Goal: Use online tool/utility: Utilize a website feature to perform a specific function

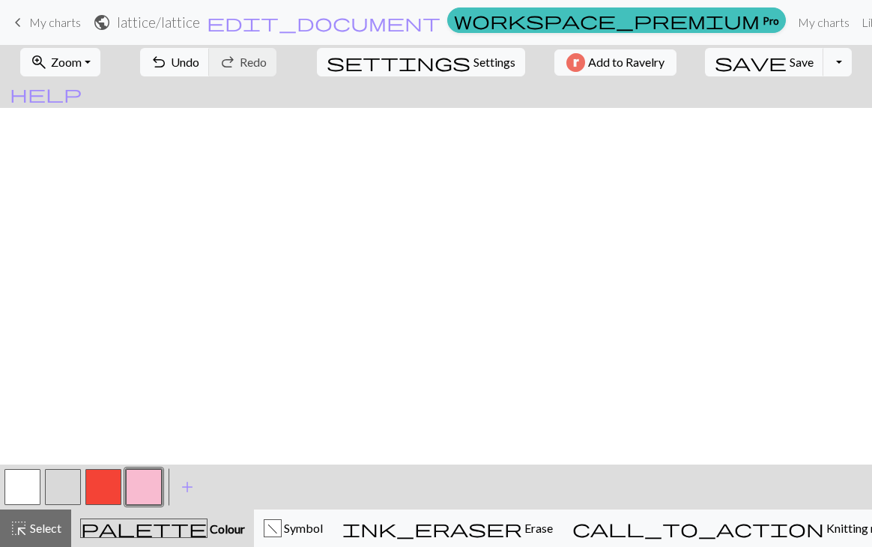
scroll to position [368, 0]
click at [722, 64] on span "save" at bounding box center [750, 62] width 72 height 21
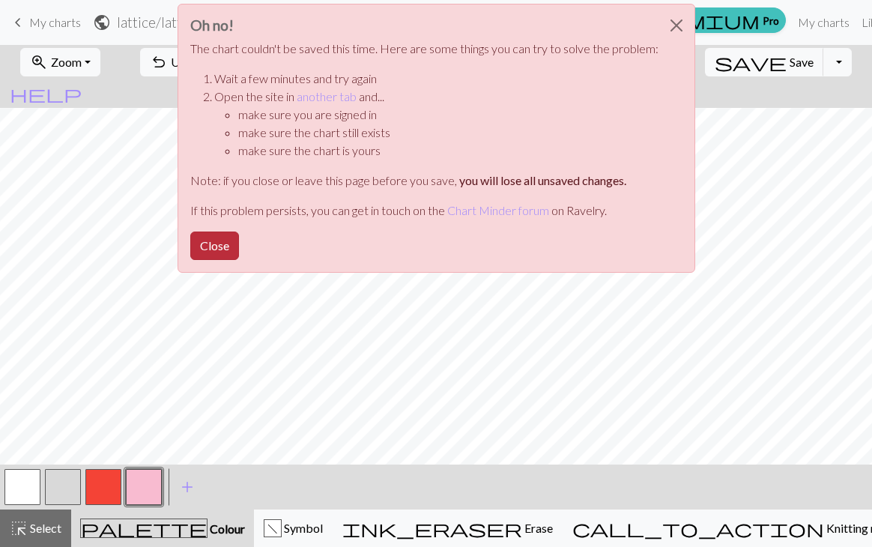
click at [217, 243] on button "Close" at bounding box center [214, 245] width 49 height 28
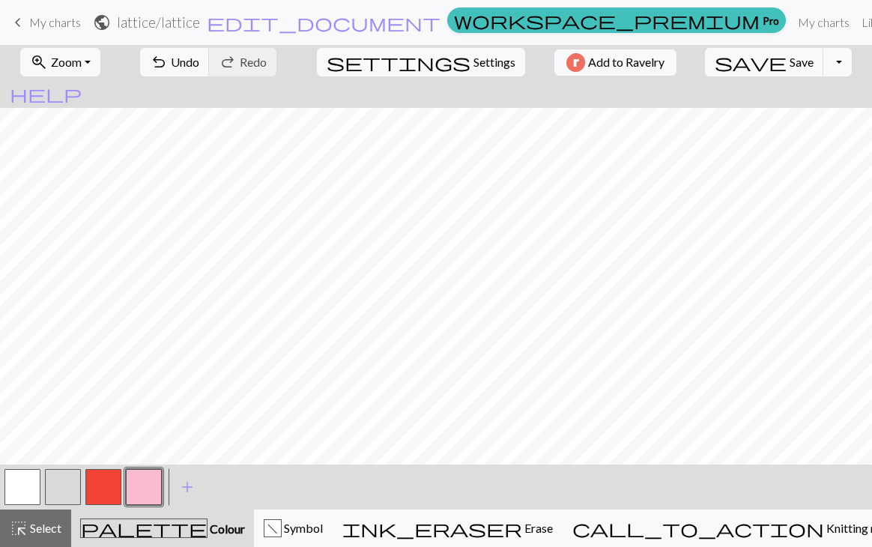
click at [823, 64] on button "Toggle Dropdown" at bounding box center [837, 62] width 28 height 28
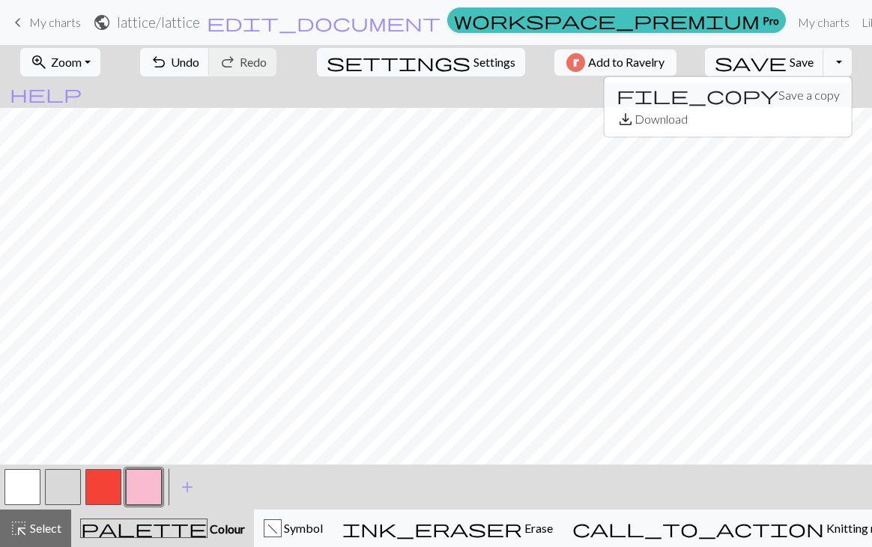
click at [743, 90] on button "file_copy Save a copy" at bounding box center [727, 95] width 247 height 24
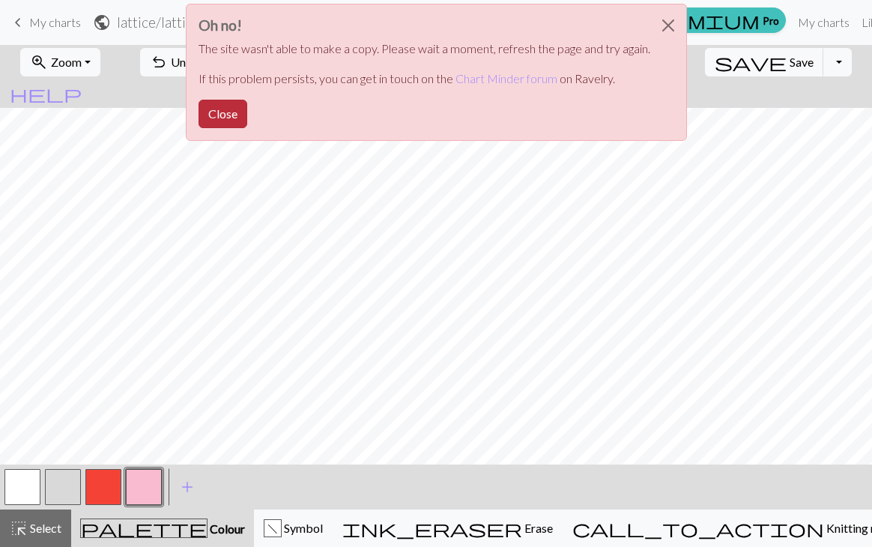
click at [213, 109] on button "Close" at bounding box center [222, 114] width 49 height 28
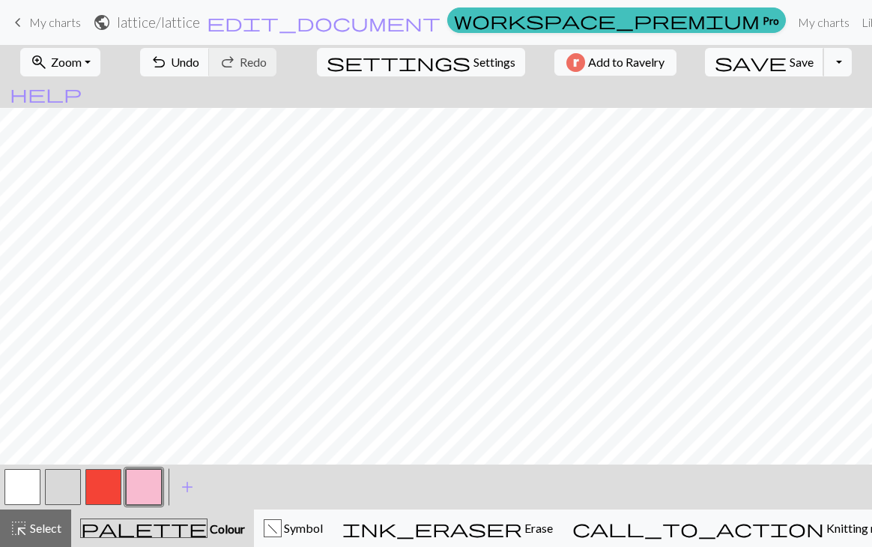
click at [789, 58] on span "Save" at bounding box center [801, 62] width 24 height 14
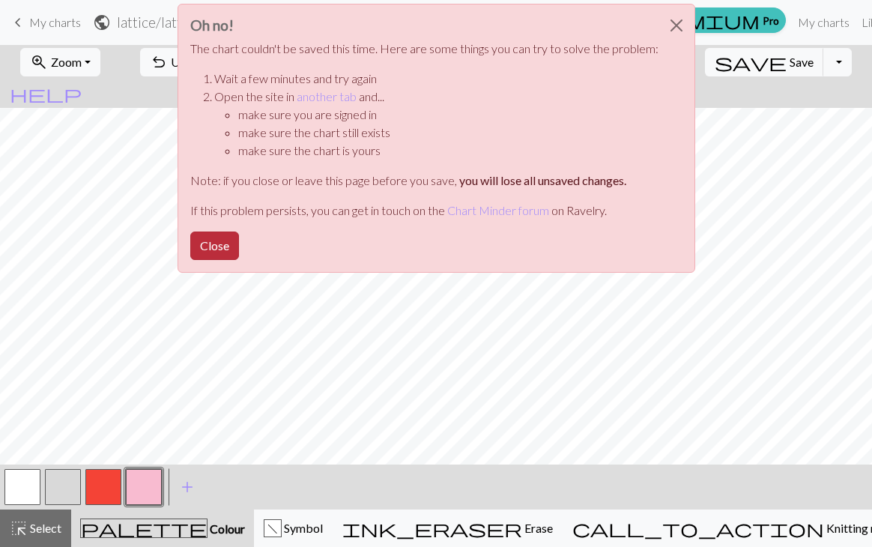
click at [219, 249] on button "Close" at bounding box center [214, 245] width 49 height 28
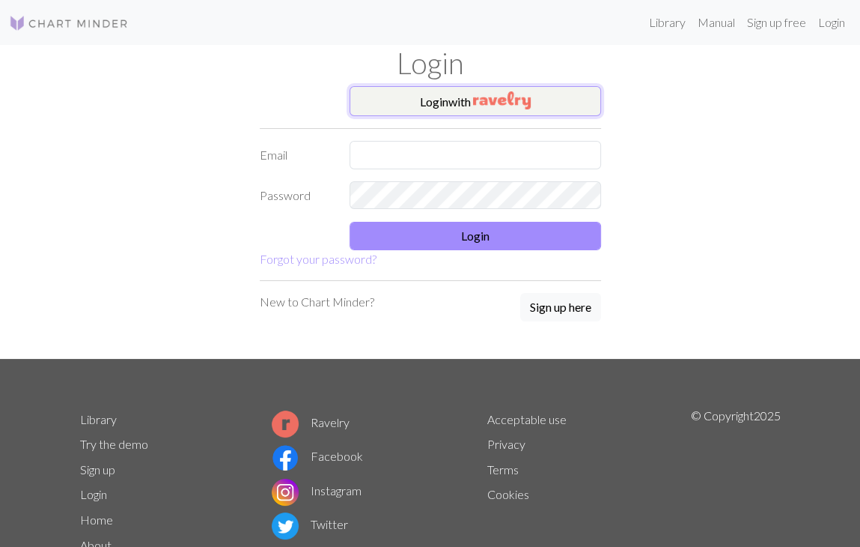
click at [512, 98] on img "button" at bounding box center [502, 100] width 58 height 18
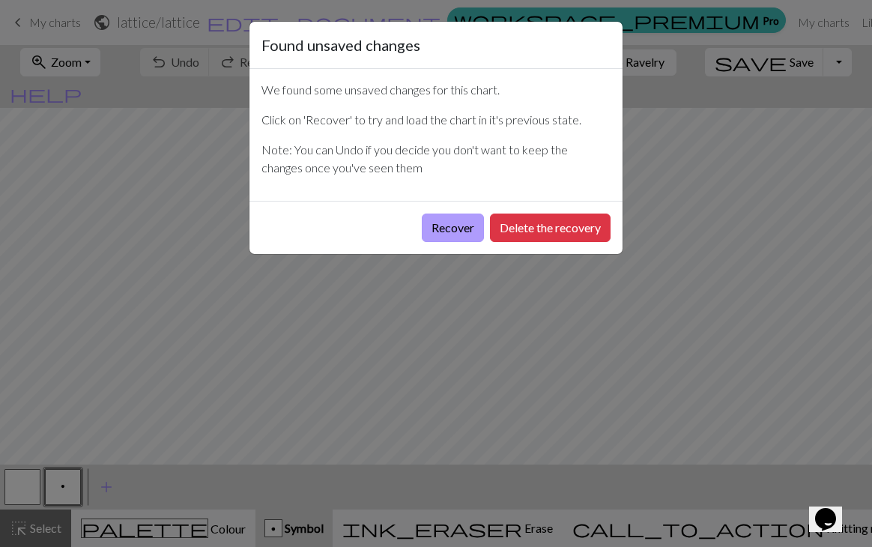
click at [459, 225] on button "Recover" at bounding box center [453, 227] width 62 height 28
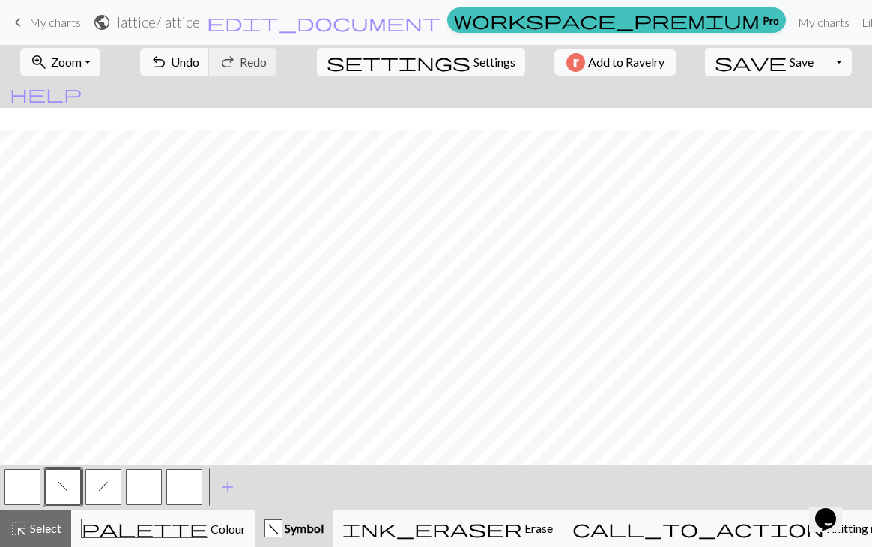
scroll to position [368, 0]
click at [734, 70] on span "save" at bounding box center [750, 62] width 72 height 21
